Goal: Find specific fact: Find specific fact

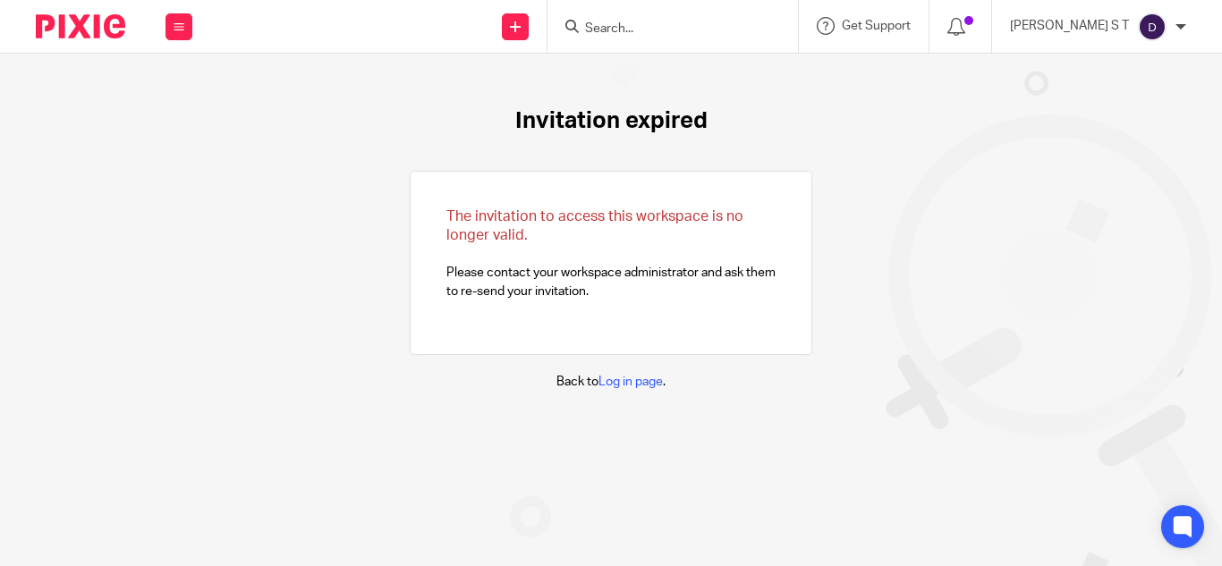
click at [698, 26] on input "Search" at bounding box center [663, 29] width 161 height 16
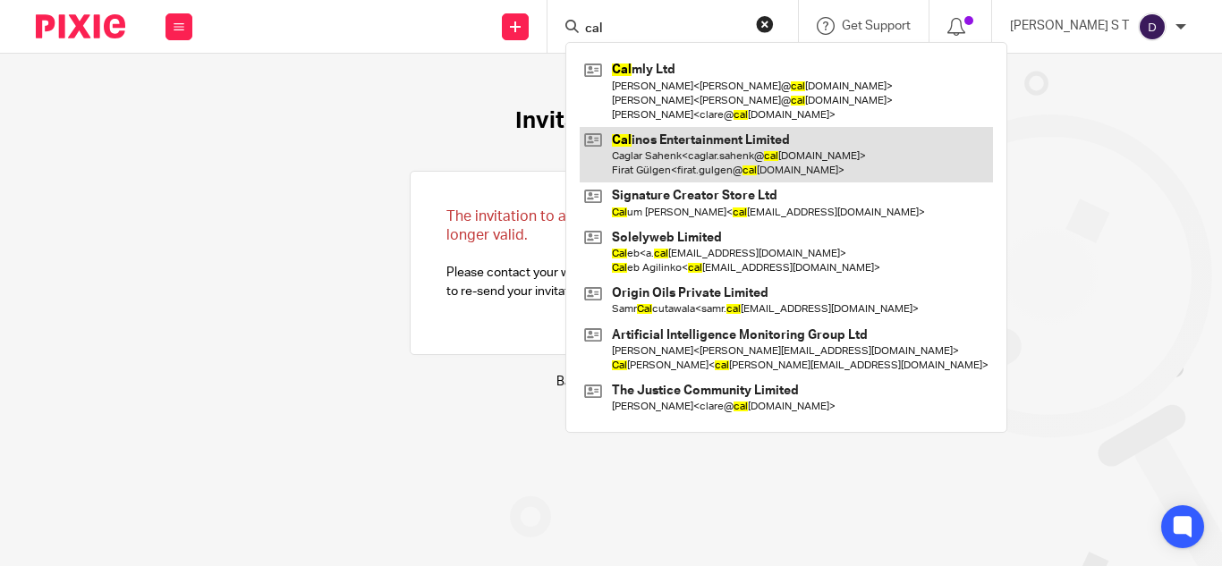
type input "cal"
click at [685, 132] on link at bounding box center [786, 154] width 413 height 55
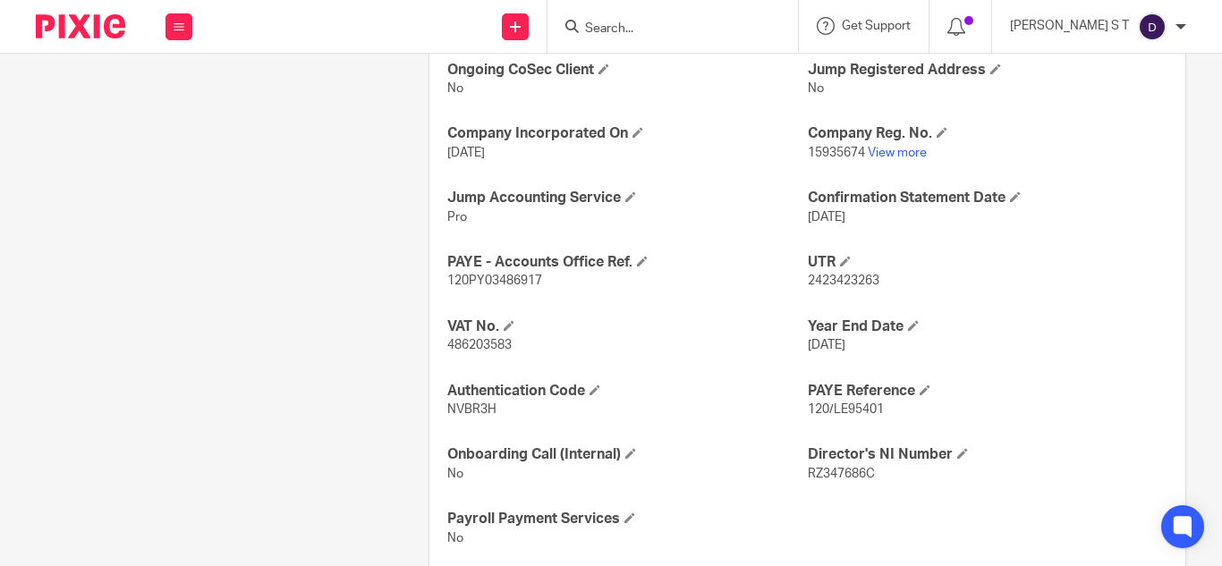
scroll to position [676, 0]
click at [886, 152] on link "View more" at bounding box center [897, 152] width 59 height 13
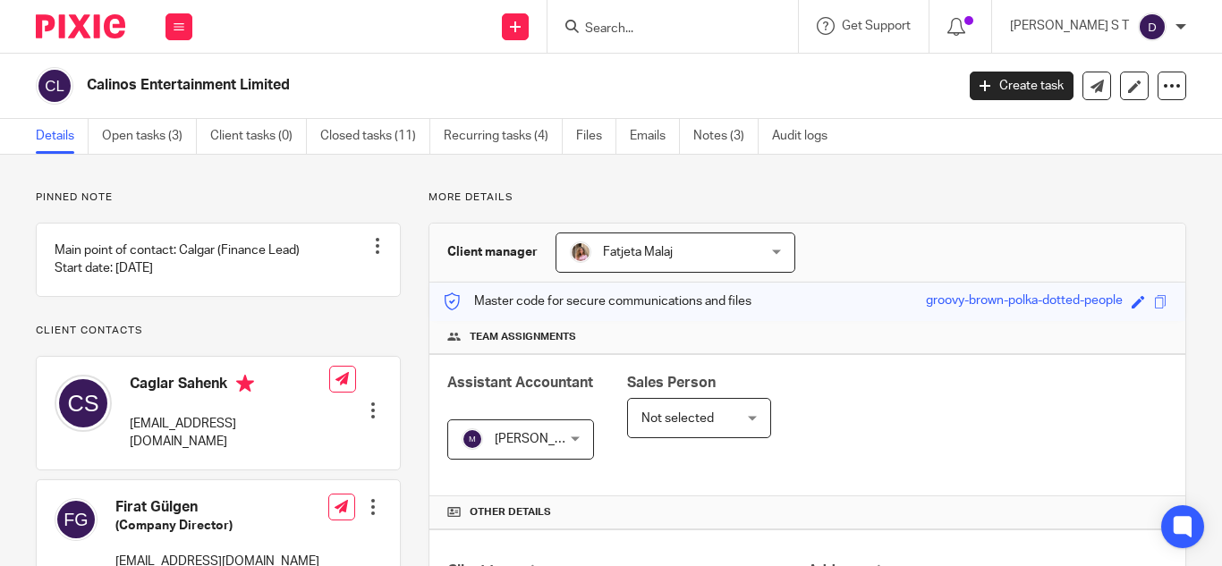
scroll to position [719, 0]
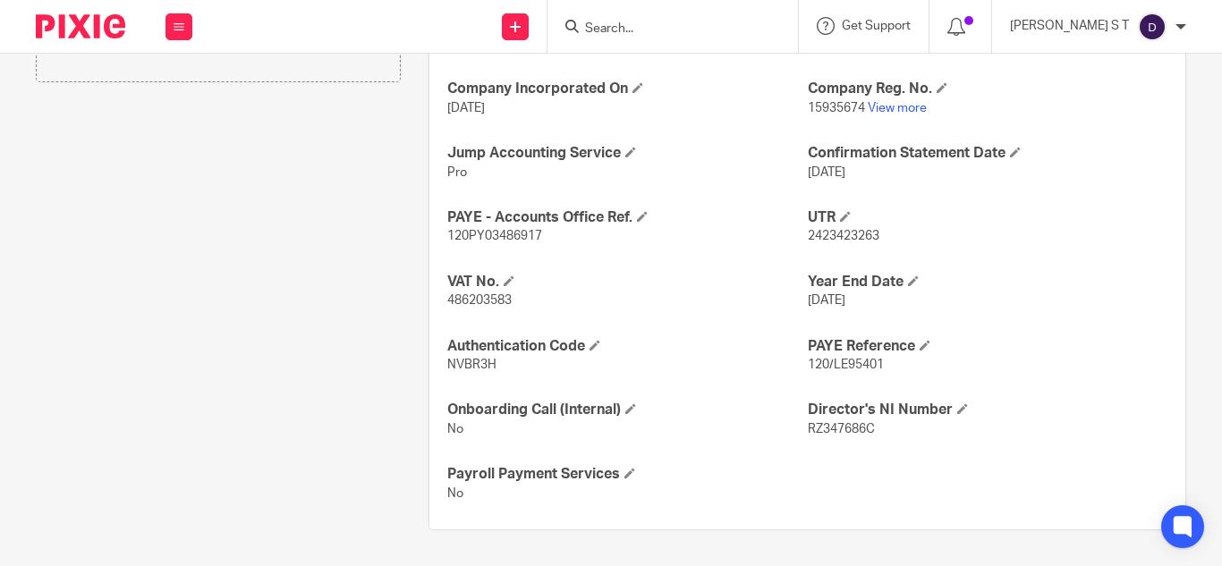
click at [449, 309] on p "486203583" at bounding box center [627, 301] width 360 height 18
click at [454, 305] on span "486203583" at bounding box center [479, 300] width 64 height 13
copy span "486203583"
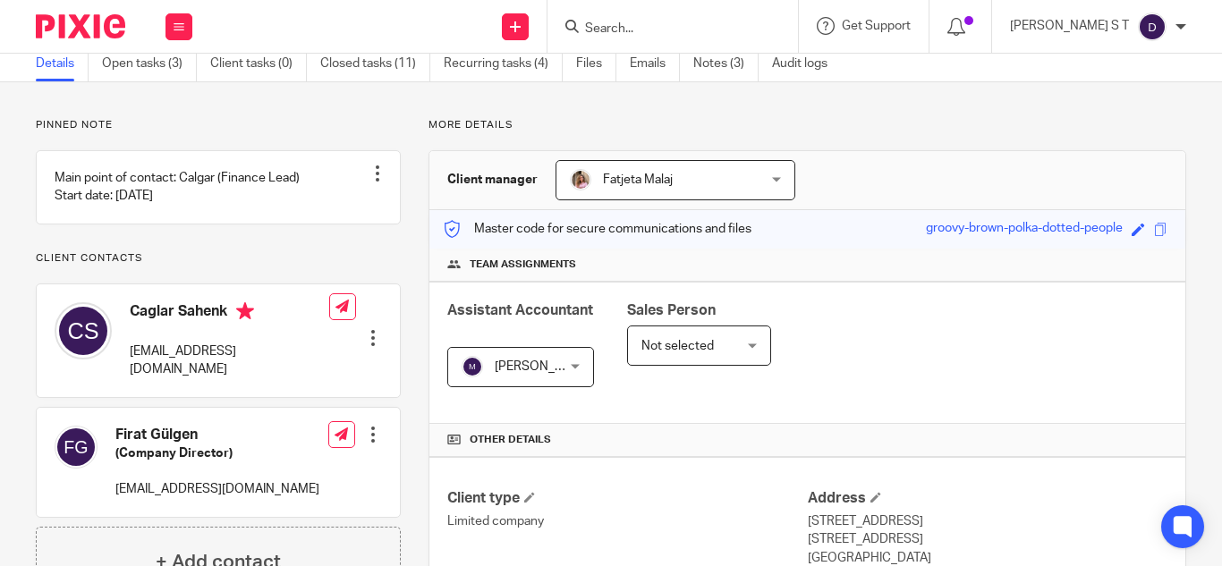
scroll to position [0, 0]
